Goal: Task Accomplishment & Management: Use online tool/utility

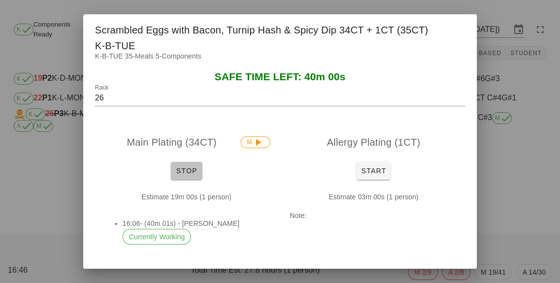
click at [180, 168] on button "Stop" at bounding box center [186, 171] width 31 height 18
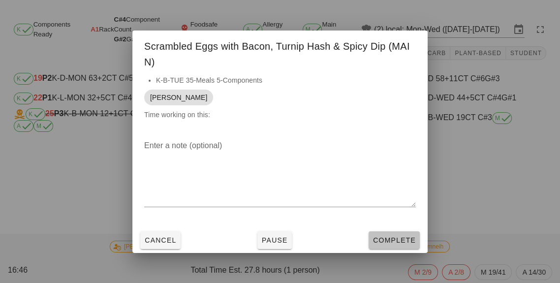
click at [381, 244] on span "Complete" at bounding box center [394, 240] width 43 height 8
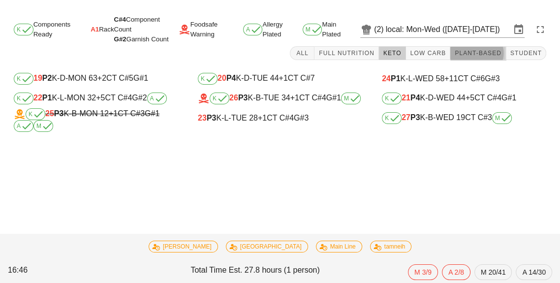
click at [477, 48] on button "Plant-Based" at bounding box center [478, 53] width 56 height 14
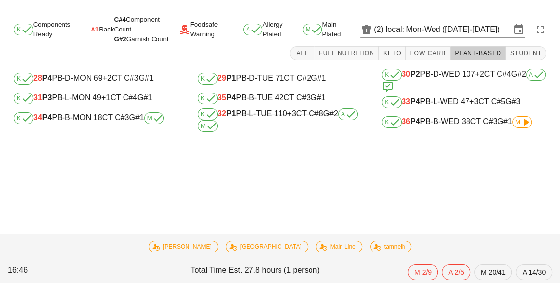
click at [280, 101] on div "K 35 P4 PB-B-TUE 42 CT C#3 G#1" at bounding box center [280, 99] width 164 height 12
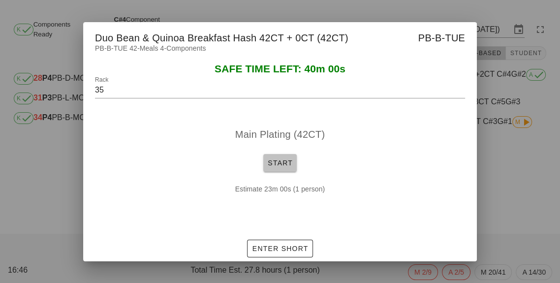
click at [284, 172] on button "Start" at bounding box center [279, 163] width 33 height 18
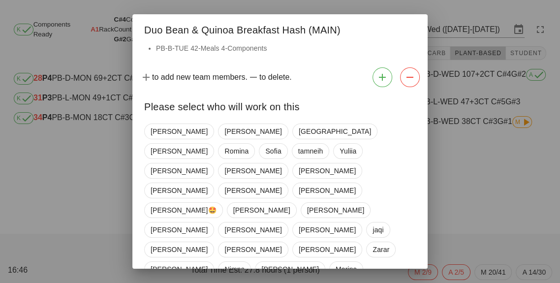
click at [222, 125] on div "[PERSON_NAME] iran [PERSON_NAME] [PERSON_NAME] [PERSON_NAME] [PERSON_NAME] [PER…" at bounding box center [280, 269] width 272 height 299
click at [299, 135] on span "[GEOGRAPHIC_DATA]" at bounding box center [335, 131] width 72 height 15
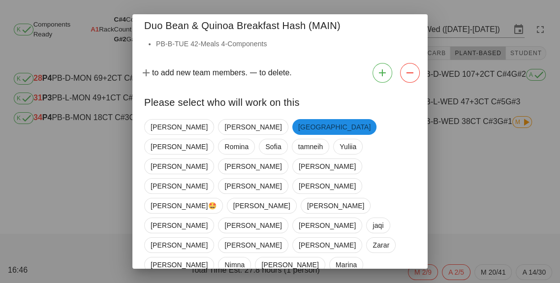
click at [374, 282] on div "[PERSON_NAME] iran [PERSON_NAME] [PERSON_NAME] [PERSON_NAME] [PERSON_NAME] [PER…" at bounding box center [279, 269] width 295 height 309
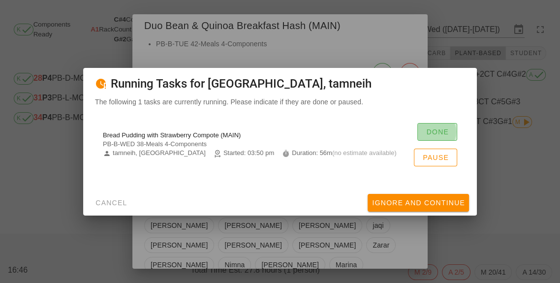
click at [424, 141] on button "Done" at bounding box center [437, 132] width 40 height 18
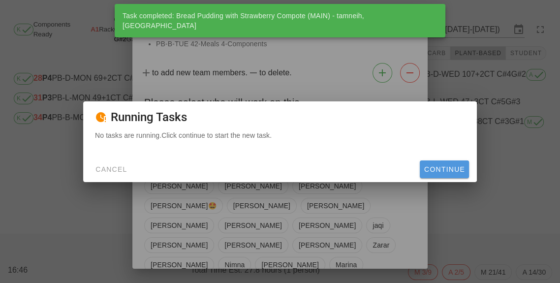
click at [454, 178] on button "Continue" at bounding box center [444, 169] width 49 height 18
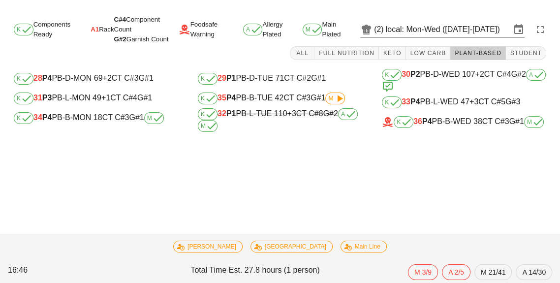
click at [444, 90] on div "K 30 P2 PB-D-WED 107 +2 CT C#4 G#2 A" at bounding box center [464, 81] width 164 height 24
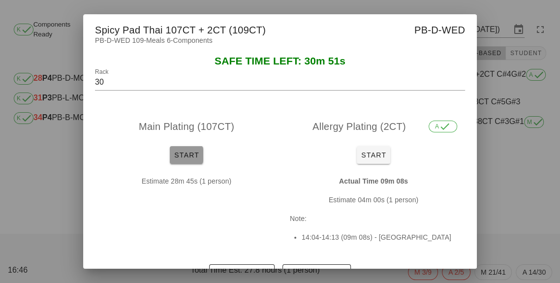
click at [189, 162] on button "Start" at bounding box center [186, 155] width 33 height 18
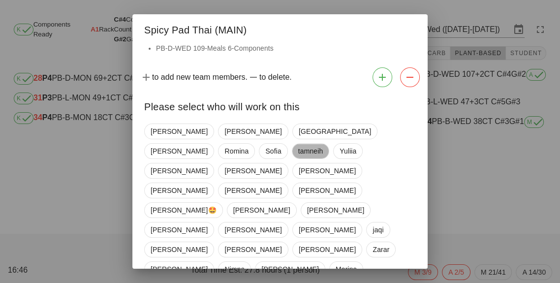
click at [323, 144] on span "tamneih" at bounding box center [310, 151] width 25 height 15
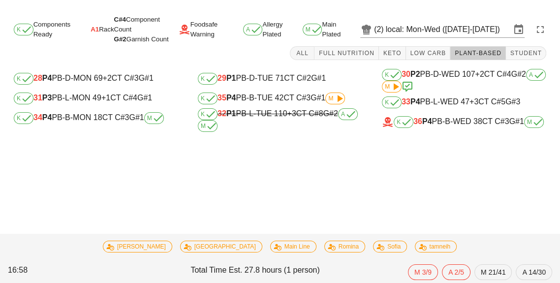
click at [337, 93] on icon at bounding box center [339, 99] width 12 height 12
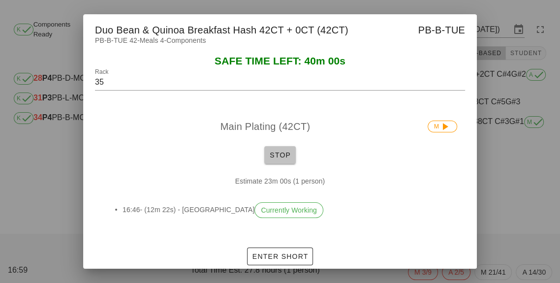
click at [274, 164] on button "Stop" at bounding box center [279, 155] width 31 height 18
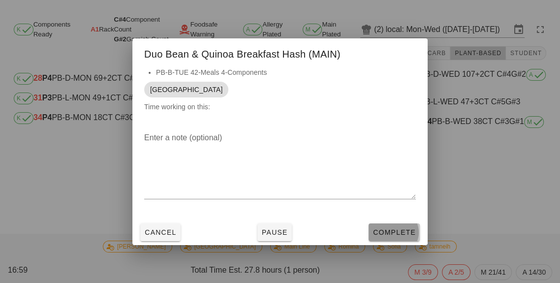
click at [386, 241] on button "Complete" at bounding box center [394, 232] width 51 height 18
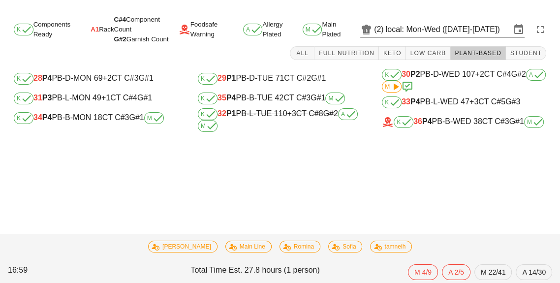
click at [105, 94] on span "+1" at bounding box center [105, 98] width 9 height 8
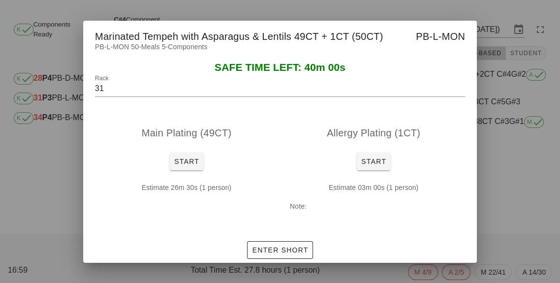
click at [501, 205] on div at bounding box center [280, 141] width 560 height 283
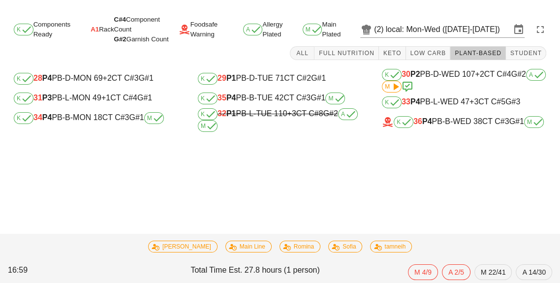
click at [82, 123] on div "K 34 P4 PB-B-MON 18 CT C#3 G#1 M" at bounding box center [96, 118] width 164 height 12
type input "34"
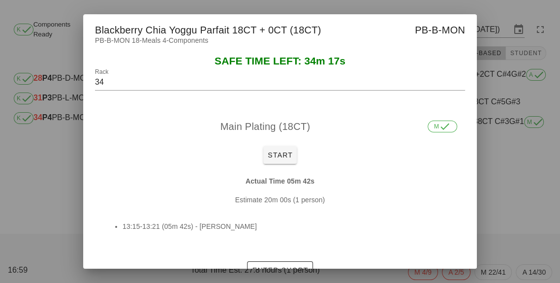
click at [521, 229] on div at bounding box center [280, 141] width 560 height 283
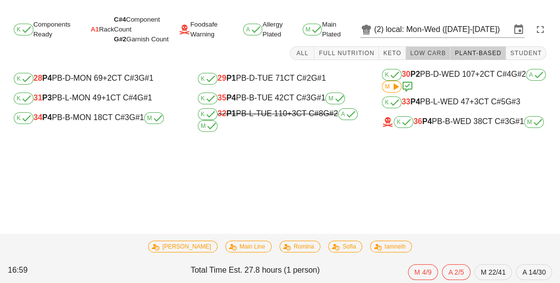
click at [424, 54] on span "Low Carb" at bounding box center [428, 53] width 36 height 7
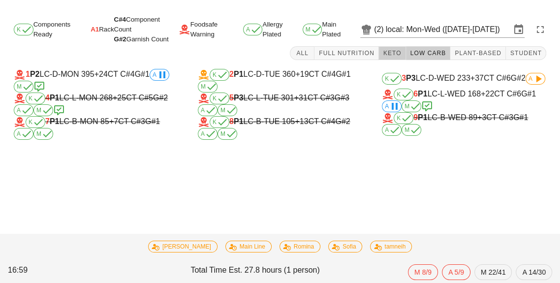
click at [397, 57] on button "Keto" at bounding box center [392, 53] width 27 height 14
